Goal: Task Accomplishment & Management: Complete application form

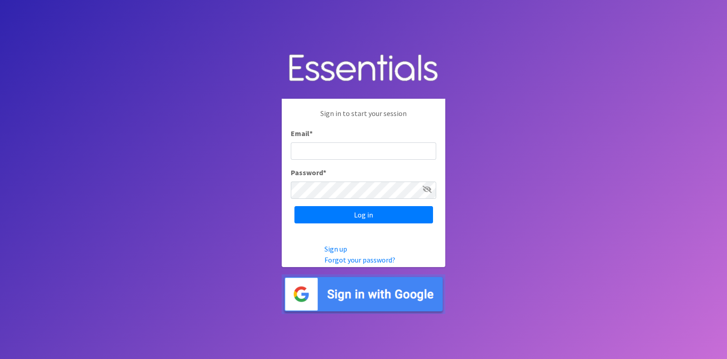
type input "diaperdepotnmore@gmail.com"
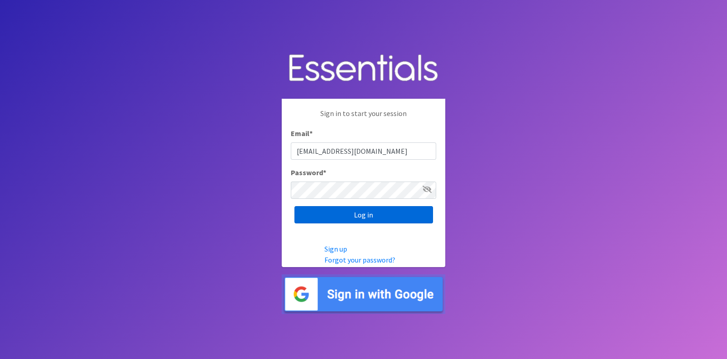
click at [396, 215] on input "Log in" at bounding box center [364, 214] width 139 height 17
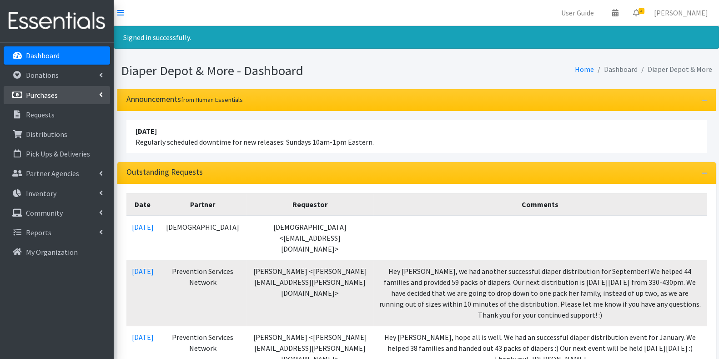
click at [68, 92] on link "Purchases" at bounding box center [57, 95] width 106 height 18
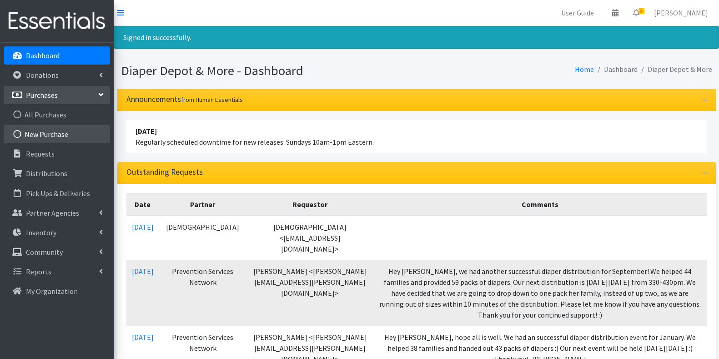
click at [56, 134] on link "New Purchase" at bounding box center [57, 134] width 106 height 18
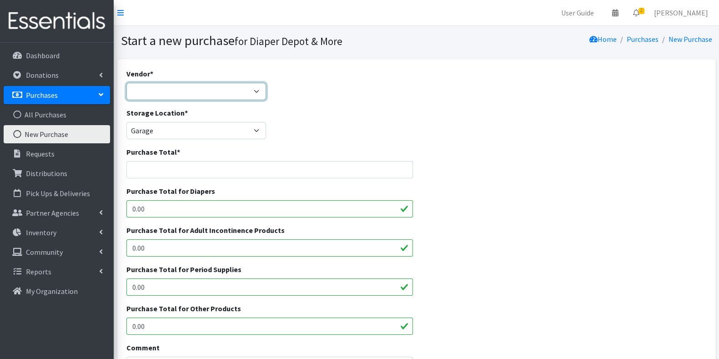
click at [181, 87] on select "Alliance Family Services Costco Diaper Depot & More ELCA Outreach Center Elizab…" at bounding box center [196, 91] width 140 height 17
select select "610"
click at [126, 83] on select "Alliance Family Services Costco Diaper Depot & More ELCA Outreach Center Elizab…" at bounding box center [196, 91] width 140 height 17
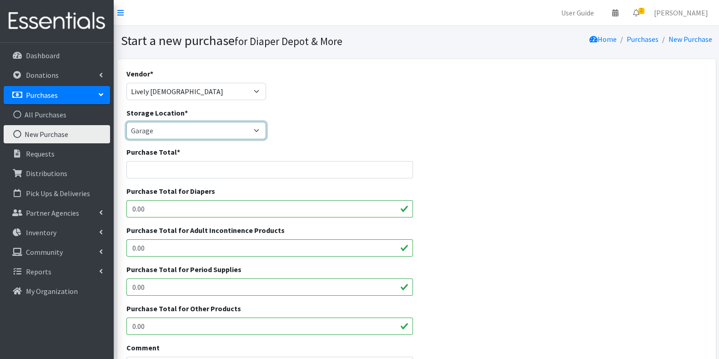
click at [215, 129] on select "Garage Office Space" at bounding box center [196, 130] width 140 height 17
select select "468"
click at [126, 122] on select "Garage Office Space" at bounding box center [196, 130] width 140 height 17
click at [209, 169] on input "Purchase Total *" at bounding box center [269, 169] width 287 height 17
type input "39.98"
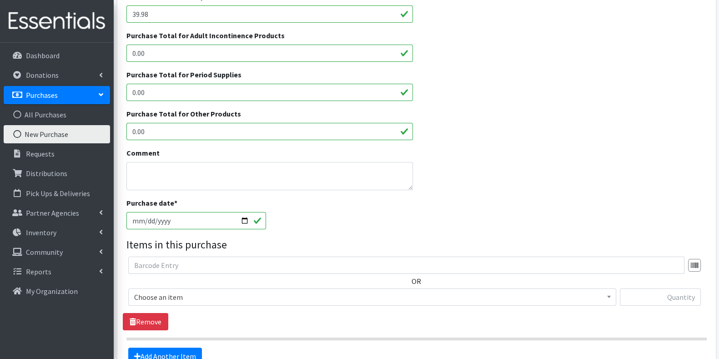
scroll to position [208, 0]
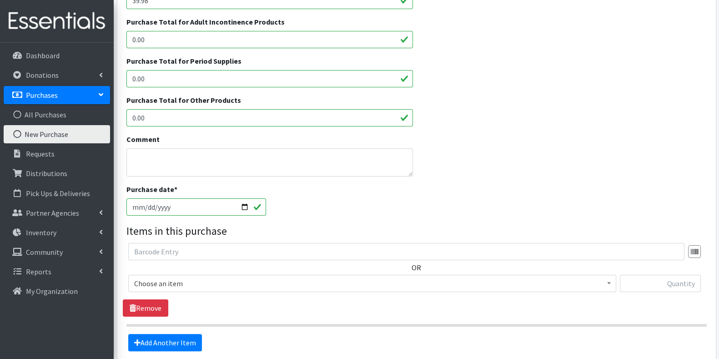
type input "39.98"
click at [279, 287] on span "Choose an item" at bounding box center [372, 283] width 476 height 13
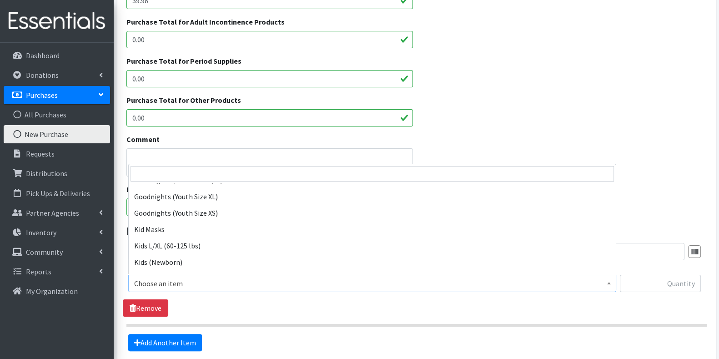
scroll to position [345, 0]
select select "6856"
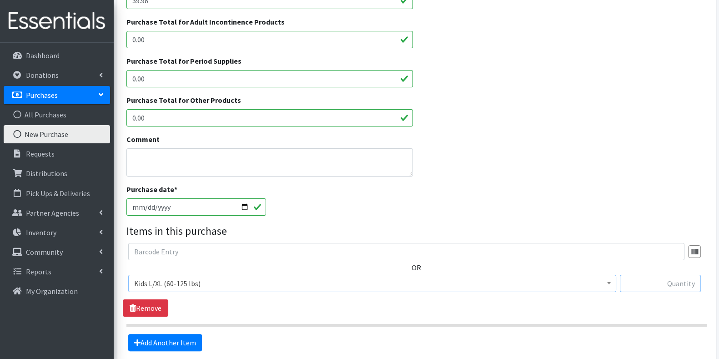
click at [668, 283] on input "text" at bounding box center [660, 283] width 81 height 17
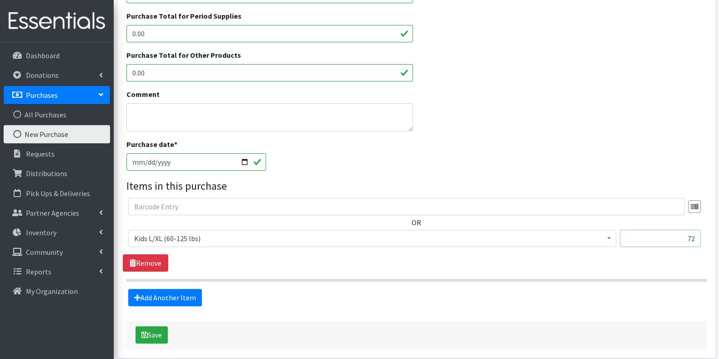
scroll to position [292, 0]
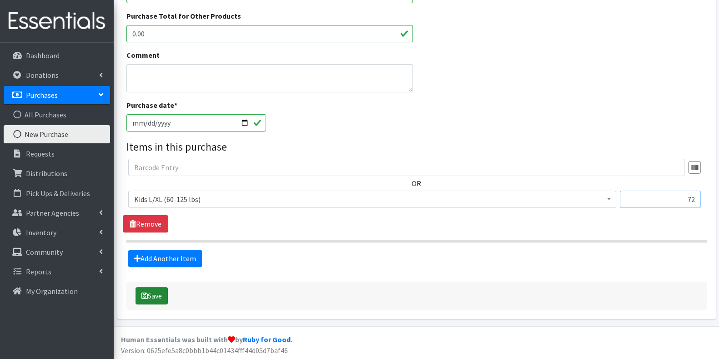
type input "72"
click at [152, 296] on button "Save" at bounding box center [151, 295] width 32 height 17
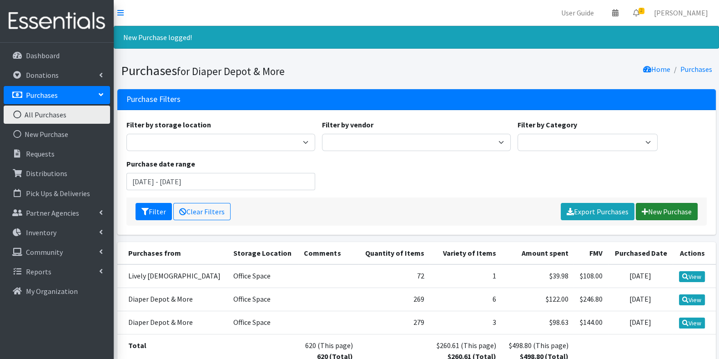
click at [665, 208] on link "New Purchase" at bounding box center [666, 211] width 62 height 17
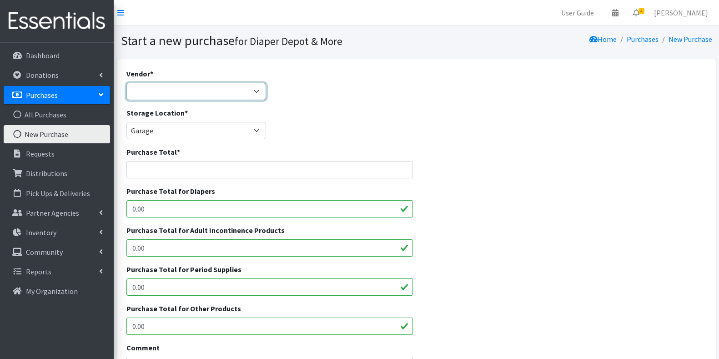
click at [245, 90] on select "Alliance Family Services Costco Diaper Depot & More ELCA Outreach Center Elizab…" at bounding box center [196, 91] width 140 height 17
select select "610"
click at [126, 83] on select "Alliance Family Services Costco Diaper Depot & More ELCA Outreach Center Elizab…" at bounding box center [196, 91] width 140 height 17
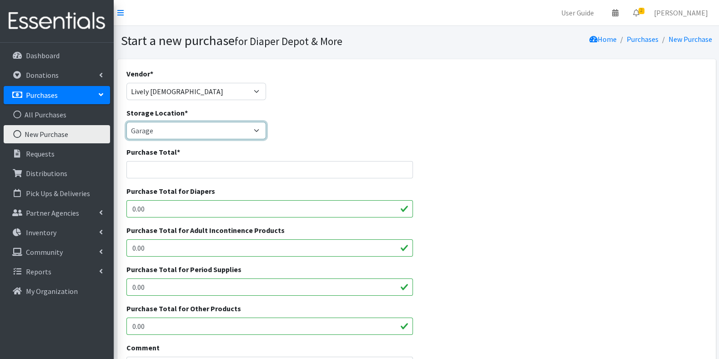
click at [212, 129] on select "Garage Office Space" at bounding box center [196, 130] width 140 height 17
select select "468"
click at [126, 122] on select "Garage Office Space" at bounding box center [196, 130] width 140 height 17
click at [192, 171] on input "Purchase Total *" at bounding box center [269, 169] width 287 height 17
type input "147.96"
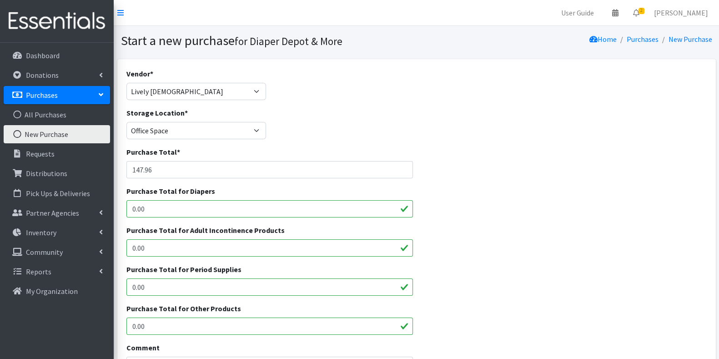
click at [205, 209] on input "0.00" at bounding box center [269, 208] width 287 height 17
click at [145, 208] on input "0.00147.96" at bounding box center [269, 208] width 287 height 17
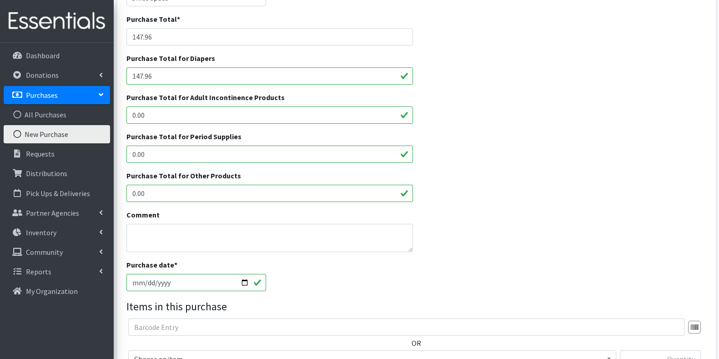
scroll to position [160, 0]
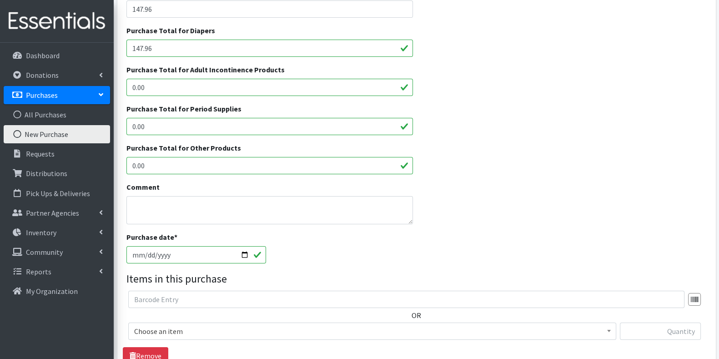
type input "147.96"
click at [273, 300] on input "text" at bounding box center [406, 298] width 556 height 17
click at [267, 337] on span "Choose an item" at bounding box center [372, 330] width 488 height 17
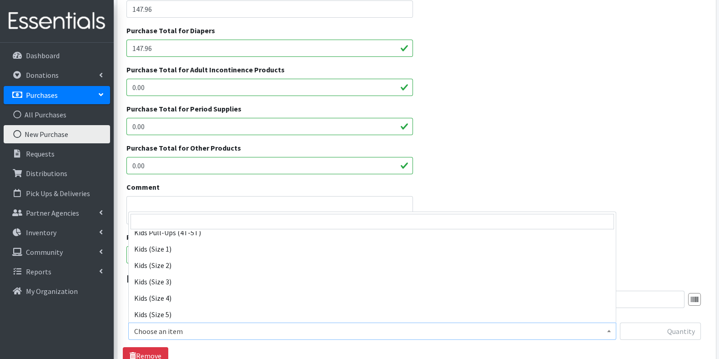
scroll to position [508, 0]
select select "6834"
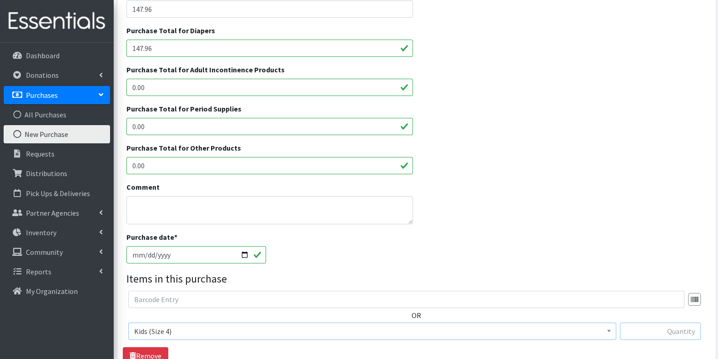
click at [659, 327] on input "text" at bounding box center [660, 330] width 81 height 17
type input "200"
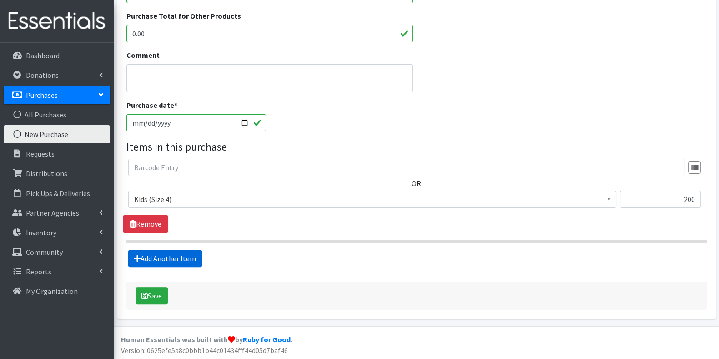
click at [191, 258] on link "Add Another Item" at bounding box center [165, 258] width 74 height 17
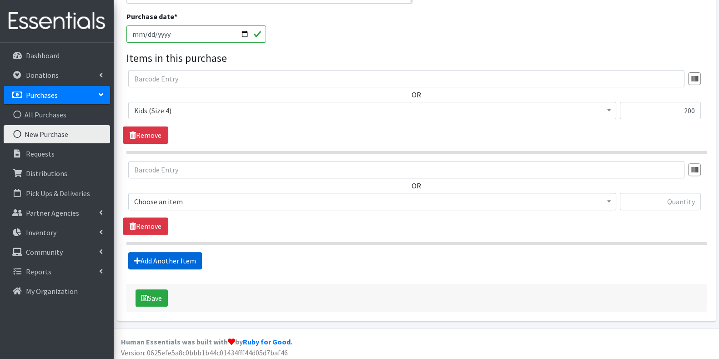
scroll to position [383, 0]
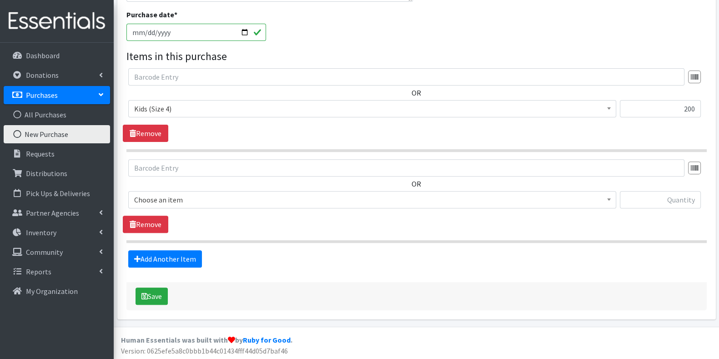
click at [270, 204] on span "Choose an item" at bounding box center [372, 199] width 476 height 13
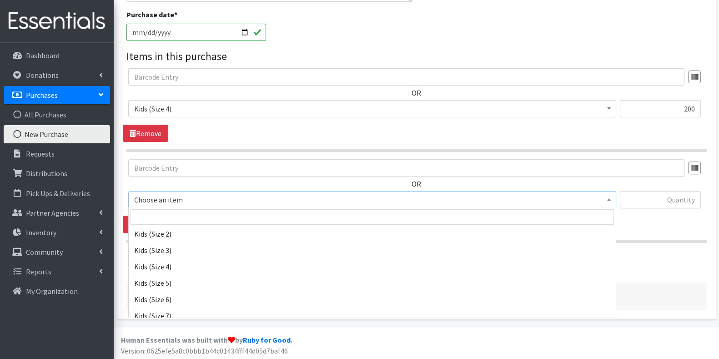
scroll to position [514, 0]
select select "6835"
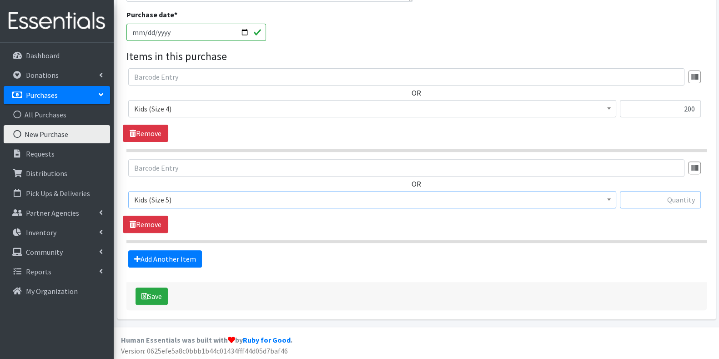
click at [670, 202] on input "text" at bounding box center [660, 199] width 81 height 17
type input "168"
click at [189, 252] on link "Add Another Item" at bounding box center [165, 258] width 74 height 17
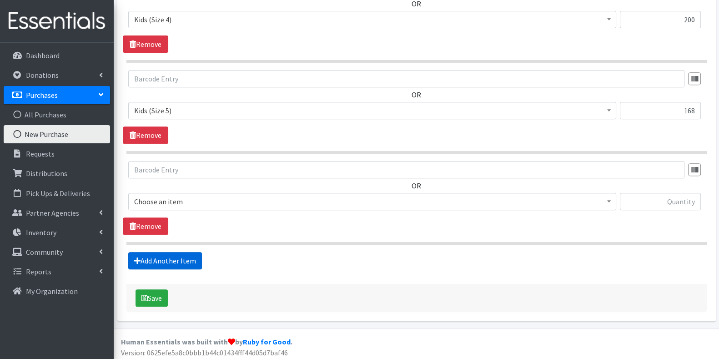
scroll to position [474, 0]
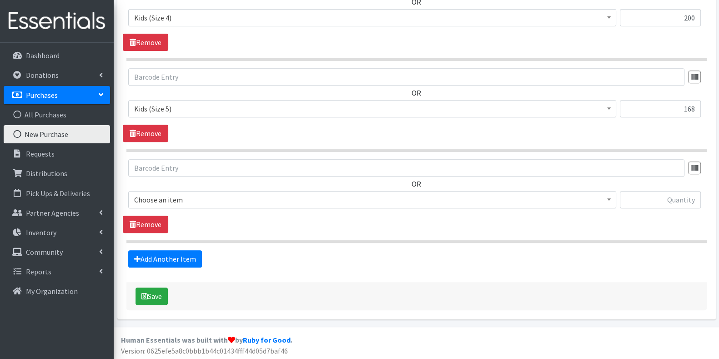
click at [297, 196] on span "Choose an item" at bounding box center [372, 199] width 476 height 13
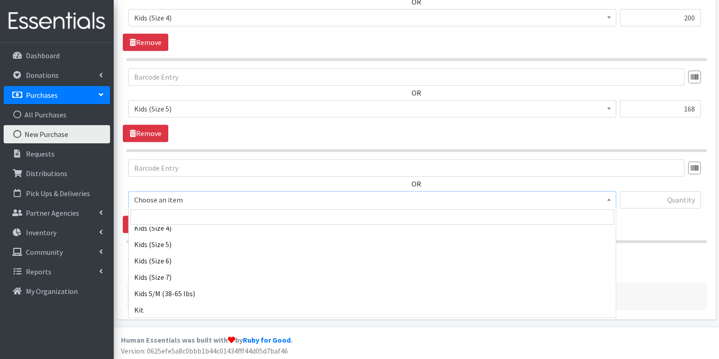
scroll to position [559, 0]
select select "6839"
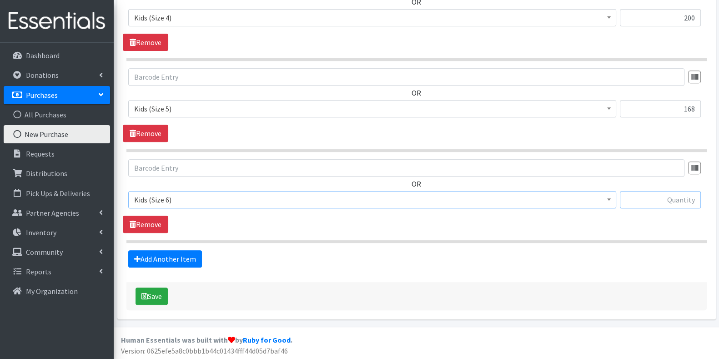
click at [677, 195] on input "text" at bounding box center [660, 199] width 81 height 17
type input "288"
click at [158, 292] on button "Save" at bounding box center [151, 295] width 32 height 17
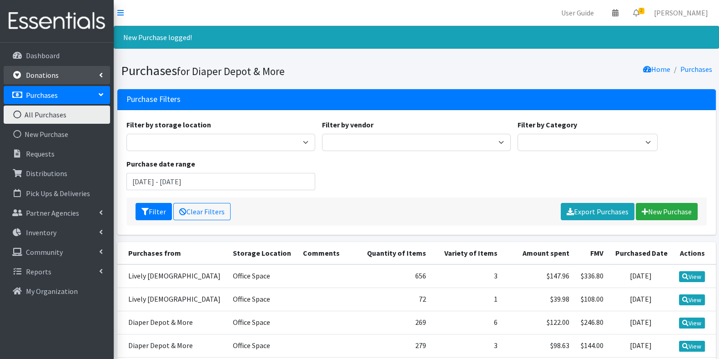
click at [57, 73] on link "Donations" at bounding box center [57, 75] width 106 height 18
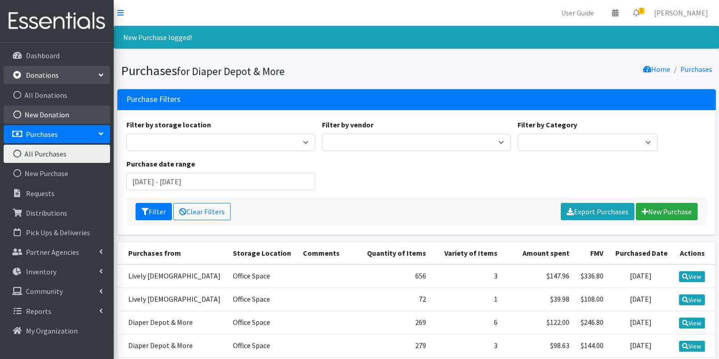
click at [52, 119] on link "New Donation" at bounding box center [57, 114] width 106 height 18
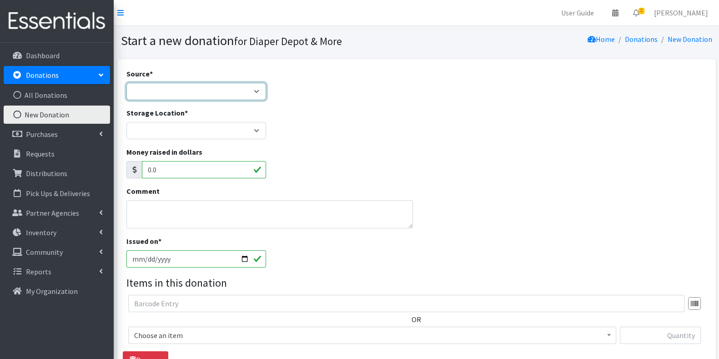
click at [239, 93] on select "Product Drive Manufacturer Donation Site Misc. Donation" at bounding box center [196, 91] width 140 height 17
select select "Donation Site"
click at [126, 83] on select "Product Drive Manufacturer Donation Site Misc. Donation" at bounding box center [196, 91] width 140 height 17
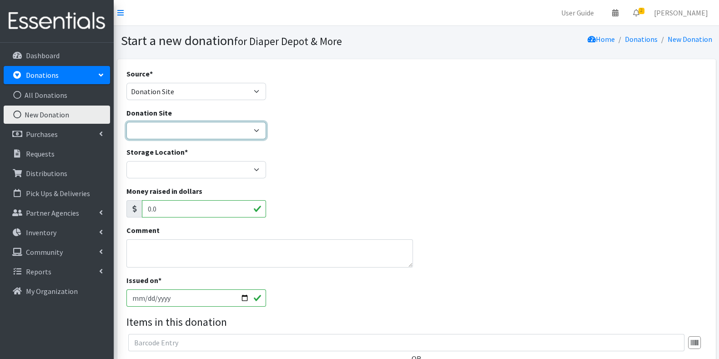
click at [238, 137] on select "Kenosha Family Church Piggly Wiggly ---Create New Donation Site---" at bounding box center [196, 130] width 140 height 17
select select "689"
click at [126, 122] on select "Kenosha Family Church Piggly Wiggly ---Create New Donation Site---" at bounding box center [196, 130] width 140 height 17
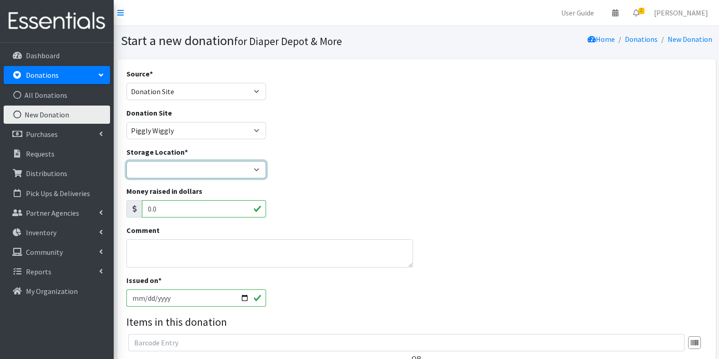
click at [217, 170] on select "Garage Office Space" at bounding box center [196, 169] width 140 height 17
select select "468"
click at [126, 161] on select "Garage Office Space" at bounding box center [196, 169] width 140 height 17
click at [221, 292] on input "2025-10-14" at bounding box center [196, 297] width 140 height 17
click at [243, 297] on input "2025-10-14" at bounding box center [196, 297] width 140 height 17
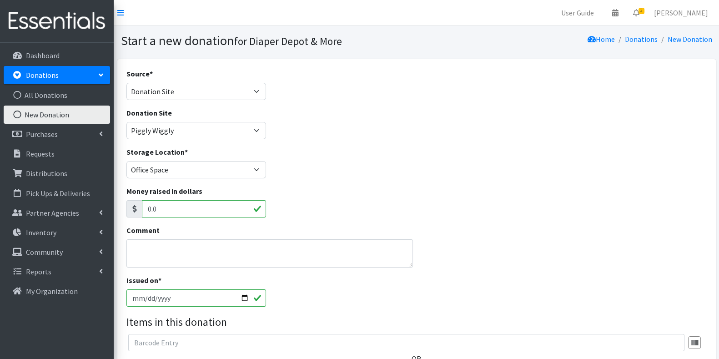
type input "2025-10-03"
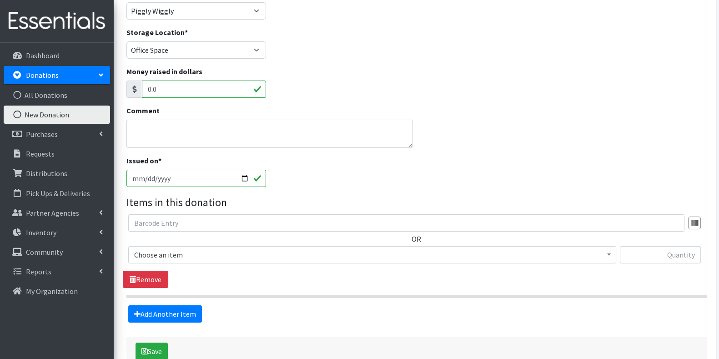
scroll to position [122, 0]
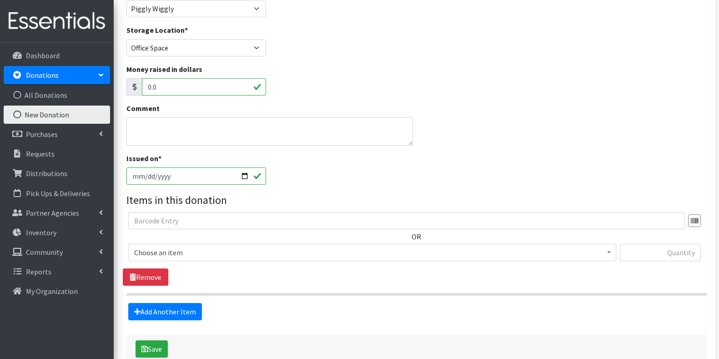
click at [255, 251] on span "Choose an item" at bounding box center [372, 252] width 476 height 13
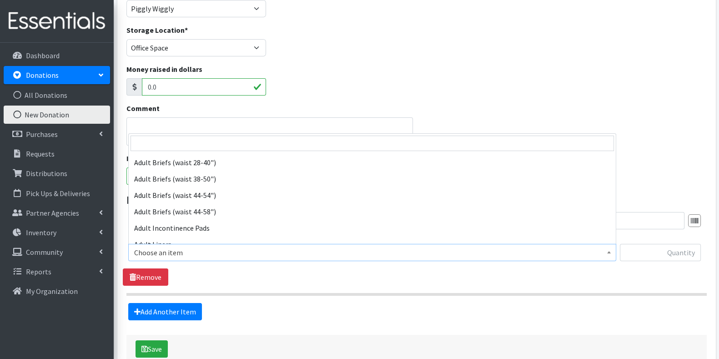
scroll to position [21, 0]
select select "6858"
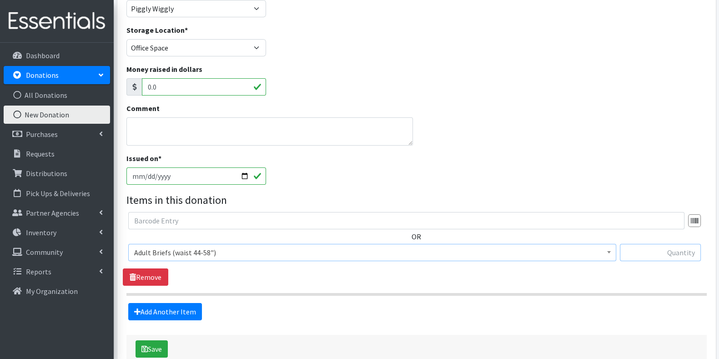
click at [660, 251] on input "text" at bounding box center [660, 252] width 81 height 17
type input "49"
click at [189, 309] on link "Add Another Item" at bounding box center [165, 311] width 74 height 17
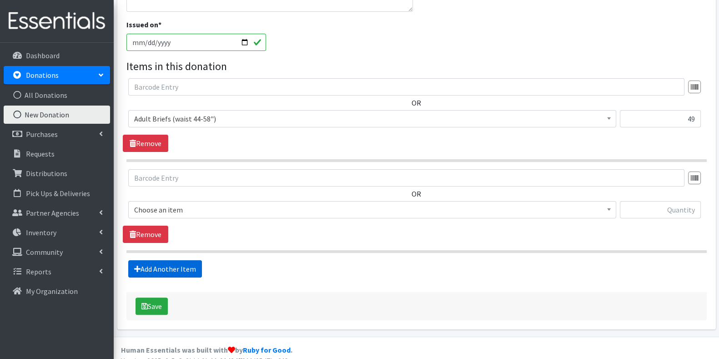
scroll to position [266, 0]
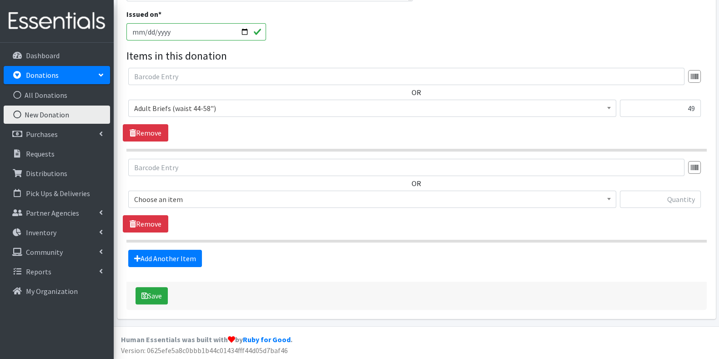
click at [271, 196] on span "Choose an item" at bounding box center [372, 199] width 476 height 13
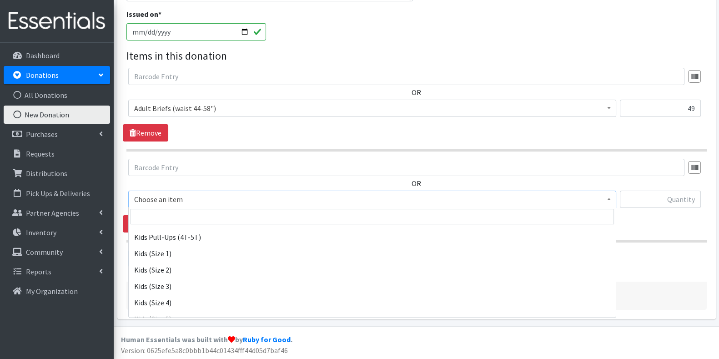
scroll to position [479, 0]
select select "6849"
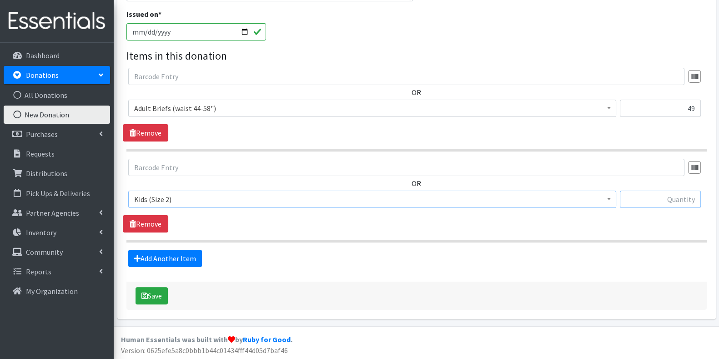
click at [669, 195] on input "text" at bounding box center [660, 198] width 81 height 17
type input "40"
click at [185, 260] on link "Add Another Item" at bounding box center [165, 258] width 74 height 17
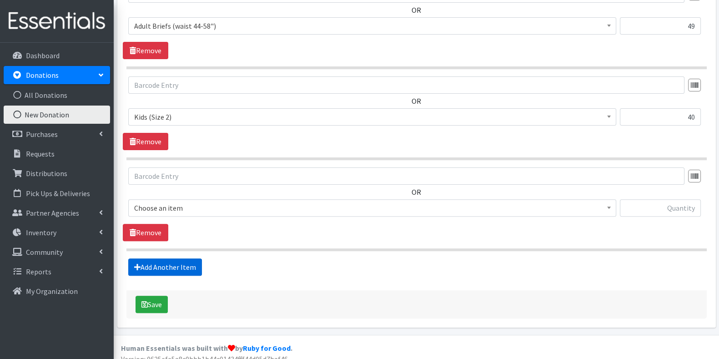
scroll to position [356, 0]
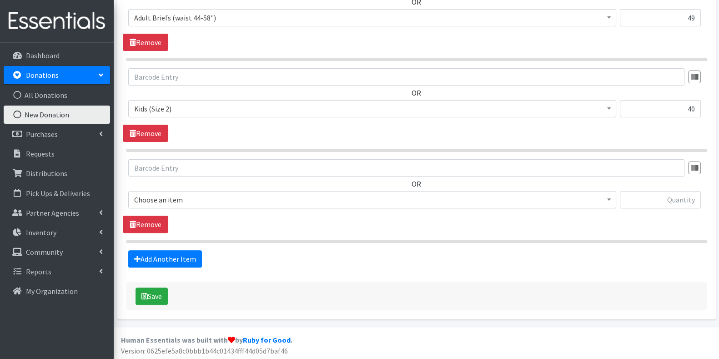
click at [305, 198] on span "Choose an item" at bounding box center [372, 199] width 476 height 13
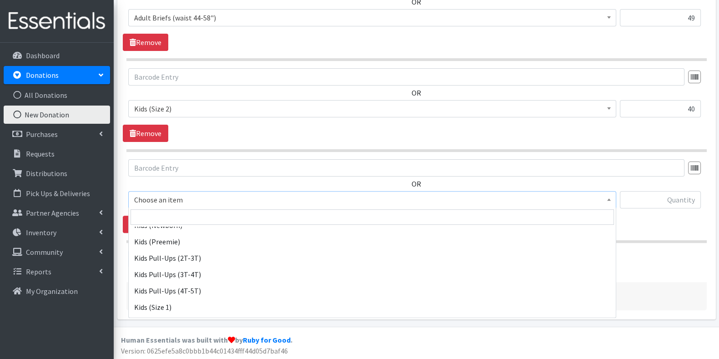
scroll to position [425, 0]
select select "6844"
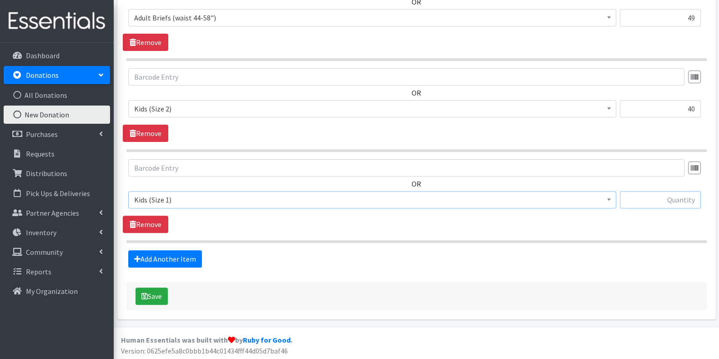
click at [655, 202] on input "text" at bounding box center [660, 199] width 81 height 17
type input "36"
click at [177, 255] on link "Add Another Item" at bounding box center [165, 258] width 74 height 17
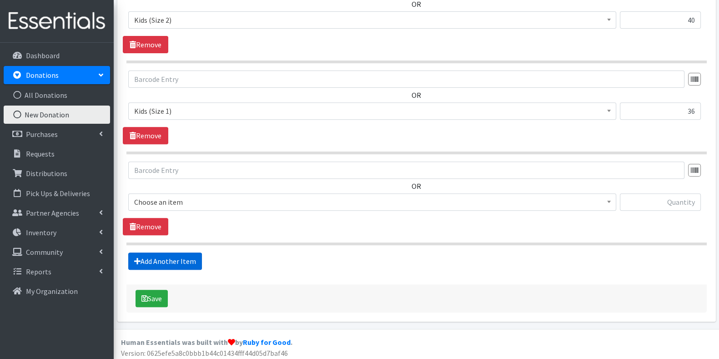
scroll to position [447, 0]
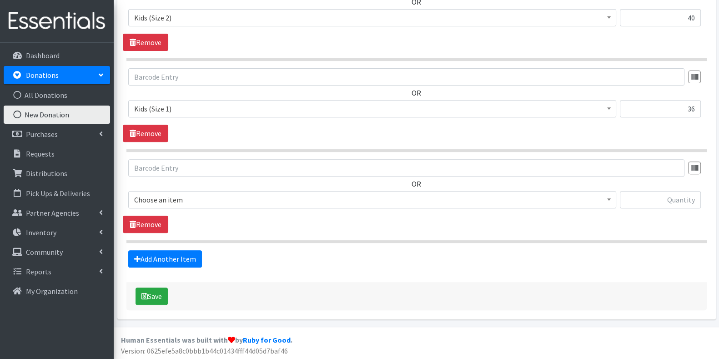
click at [266, 204] on span "Choose an item" at bounding box center [372, 199] width 476 height 13
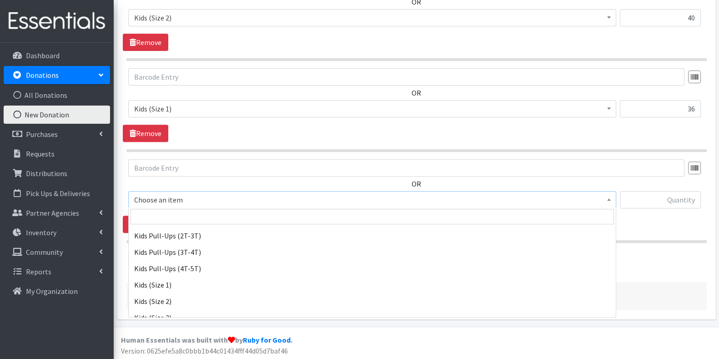
scroll to position [450, 0]
select select "6830"
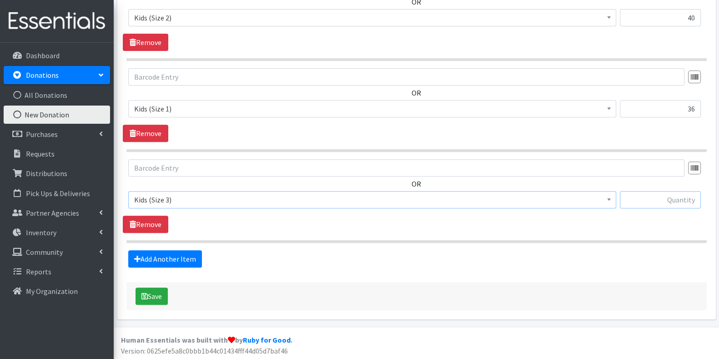
click at [669, 195] on input "text" at bounding box center [660, 199] width 81 height 17
type input "35"
click at [173, 255] on link "Add Another Item" at bounding box center [165, 258] width 74 height 17
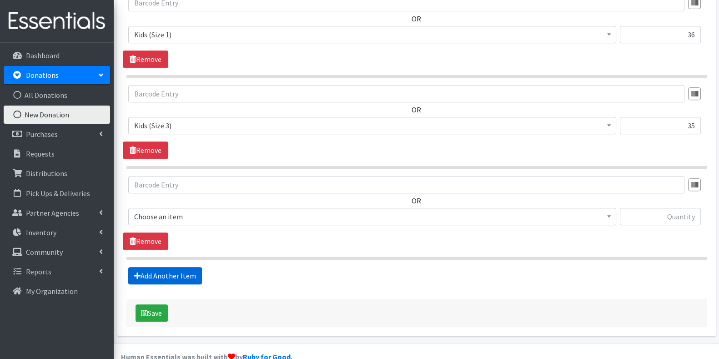
scroll to position [538, 0]
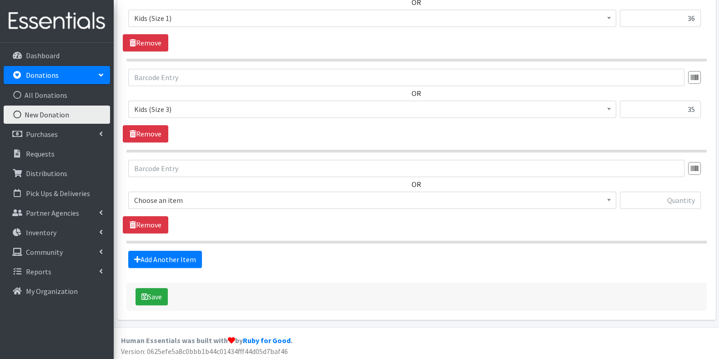
click at [223, 202] on span "Choose an item" at bounding box center [372, 200] width 476 height 13
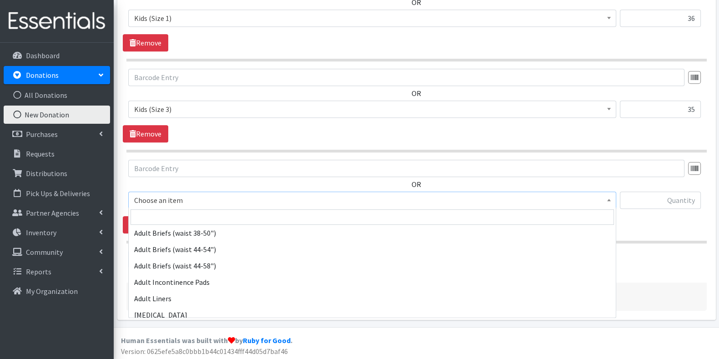
scroll to position [55, 0]
select select "6828"
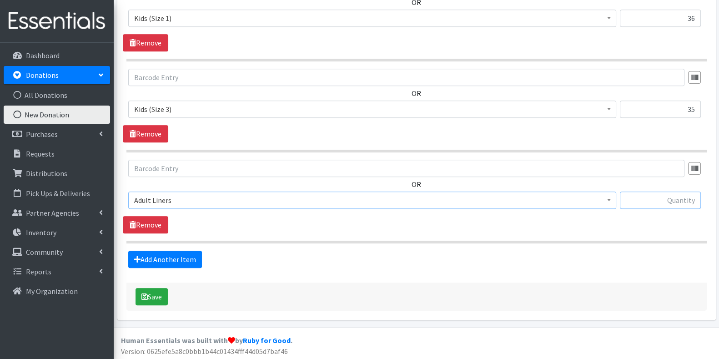
click at [663, 196] on input "text" at bounding box center [660, 199] width 81 height 17
type input "132"
click at [159, 256] on link "Add Another Item" at bounding box center [165, 258] width 74 height 17
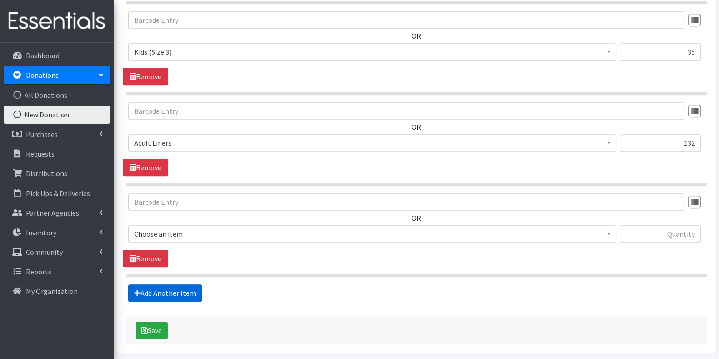
scroll to position [628, 0]
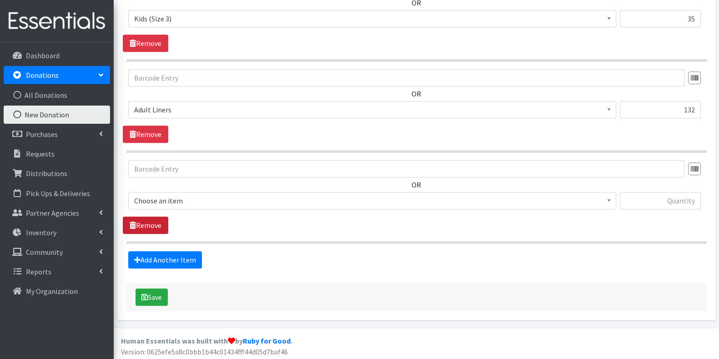
click at [155, 224] on link "Remove" at bounding box center [145, 224] width 45 height 17
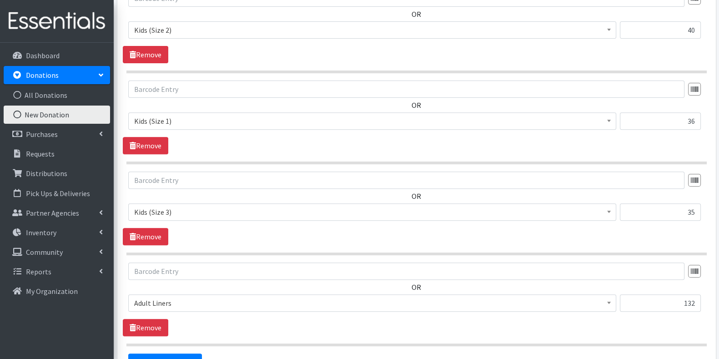
scroll to position [418, 0]
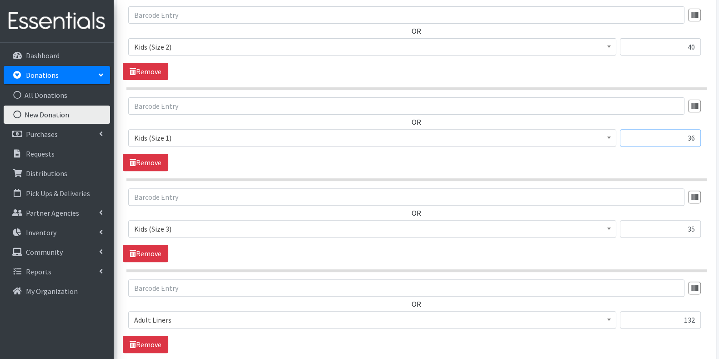
click at [692, 136] on input "36" at bounding box center [660, 137] width 81 height 17
type input "3"
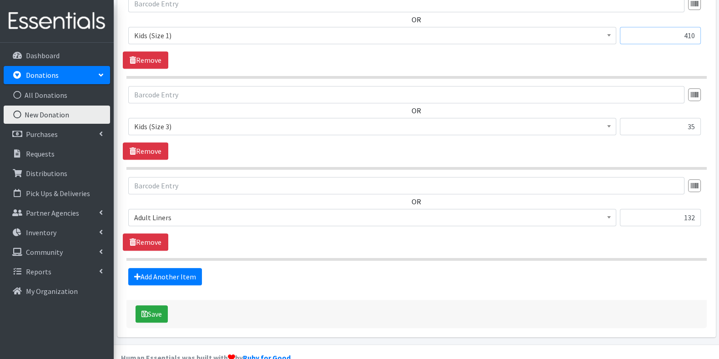
scroll to position [538, 0]
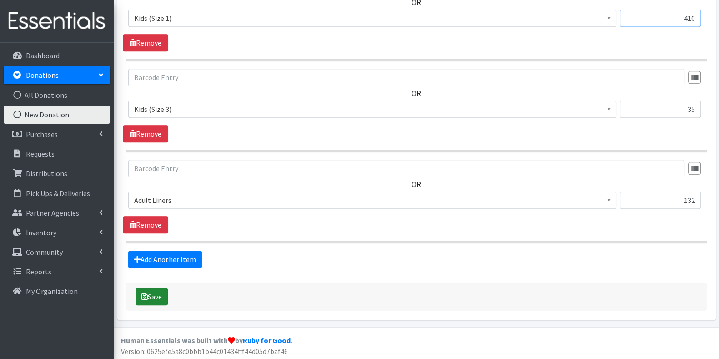
type input "410"
click at [156, 295] on button "Save" at bounding box center [151, 296] width 32 height 17
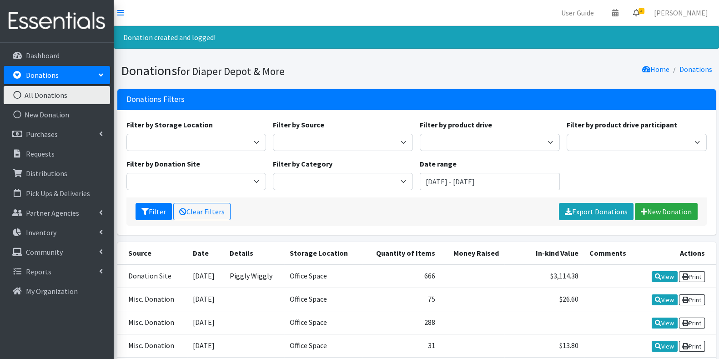
click at [644, 10] on span "2" at bounding box center [641, 11] width 6 height 6
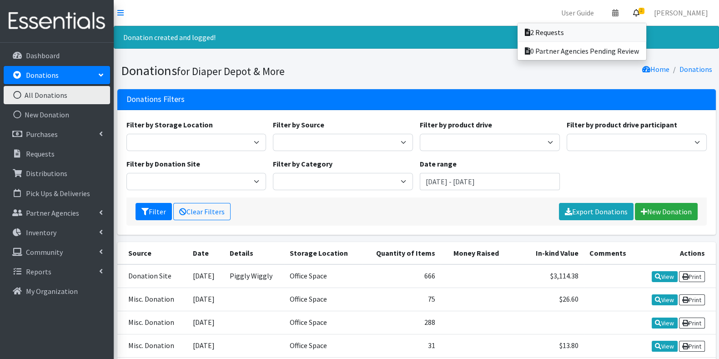
click at [580, 30] on link "2 Requests" at bounding box center [581, 32] width 129 height 18
